Goal: Transaction & Acquisition: Purchase product/service

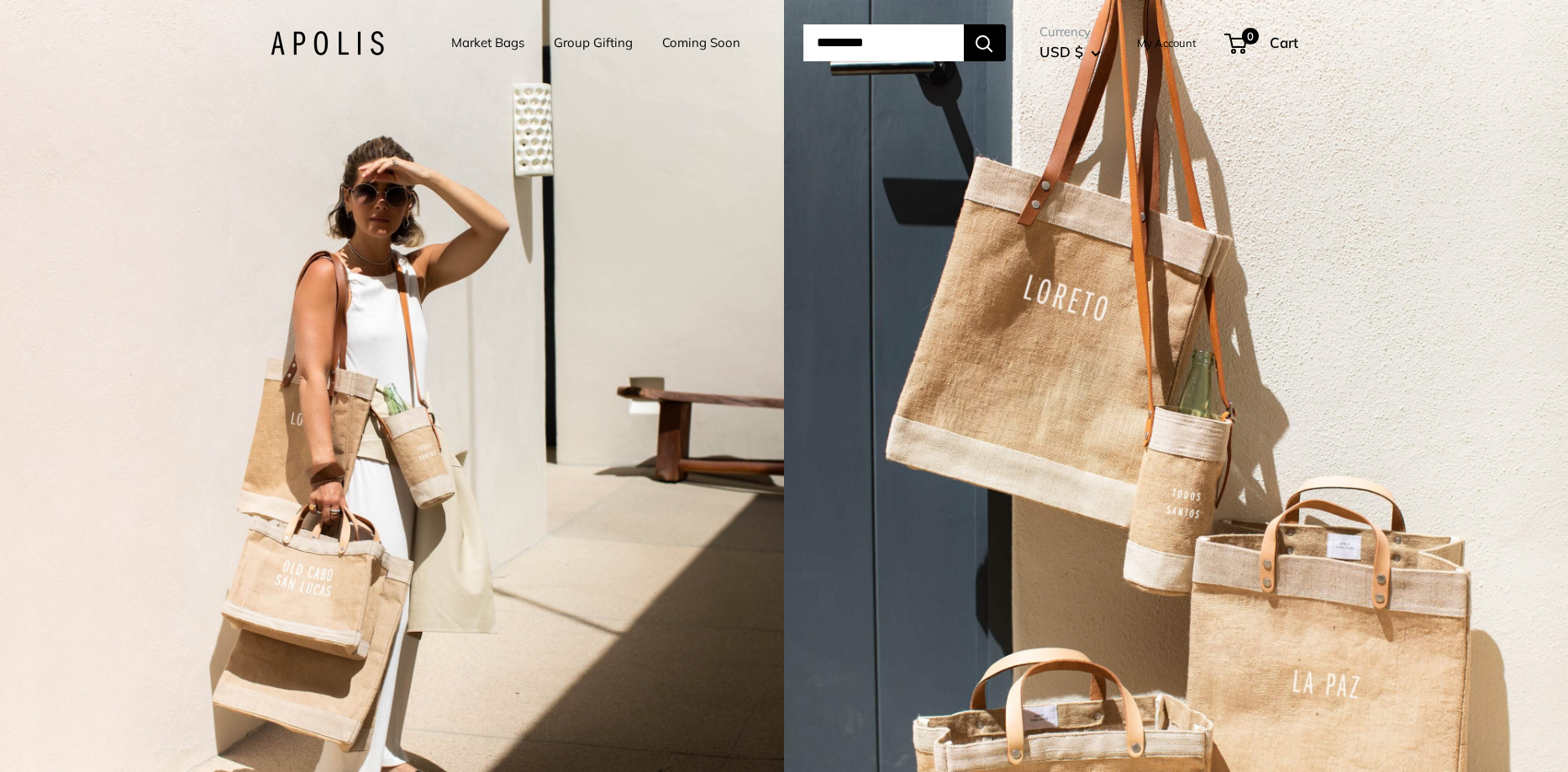
click at [485, 39] on link "Market Bags" at bounding box center [487, 42] width 73 height 24
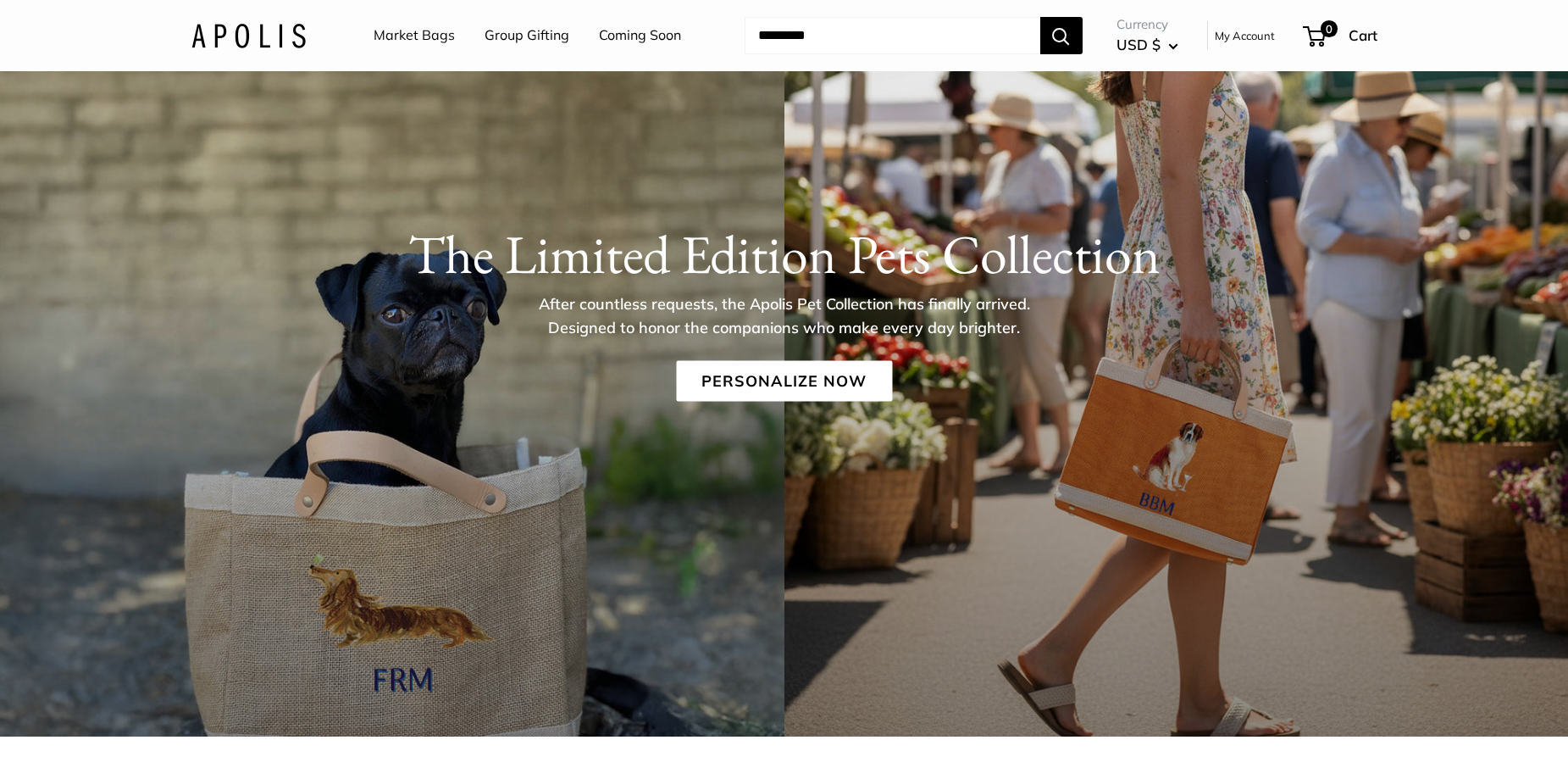
scroll to position [85, 0]
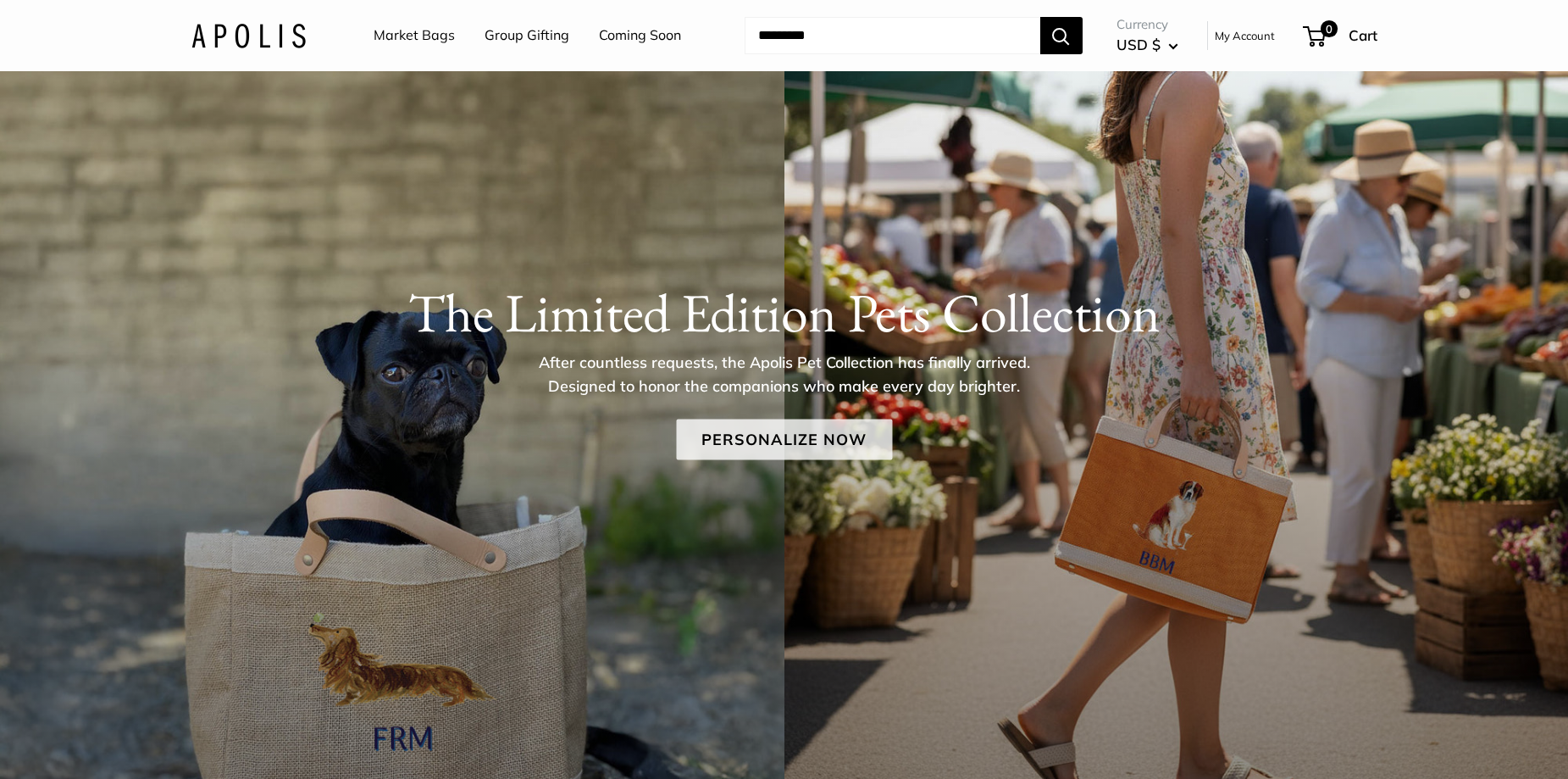
click at [764, 442] on link "Personalize Now" at bounding box center [784, 439] width 216 height 41
